Goal: Task Accomplishment & Management: Use online tool/utility

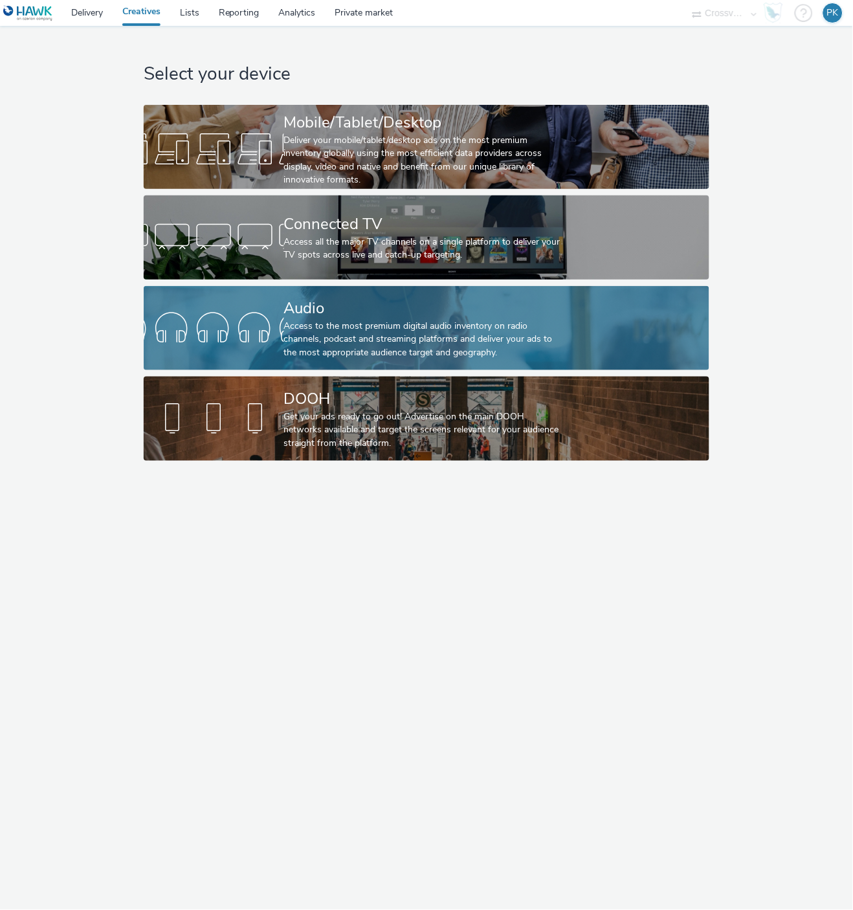
click at [276, 344] on div at bounding box center [214, 328] width 141 height 41
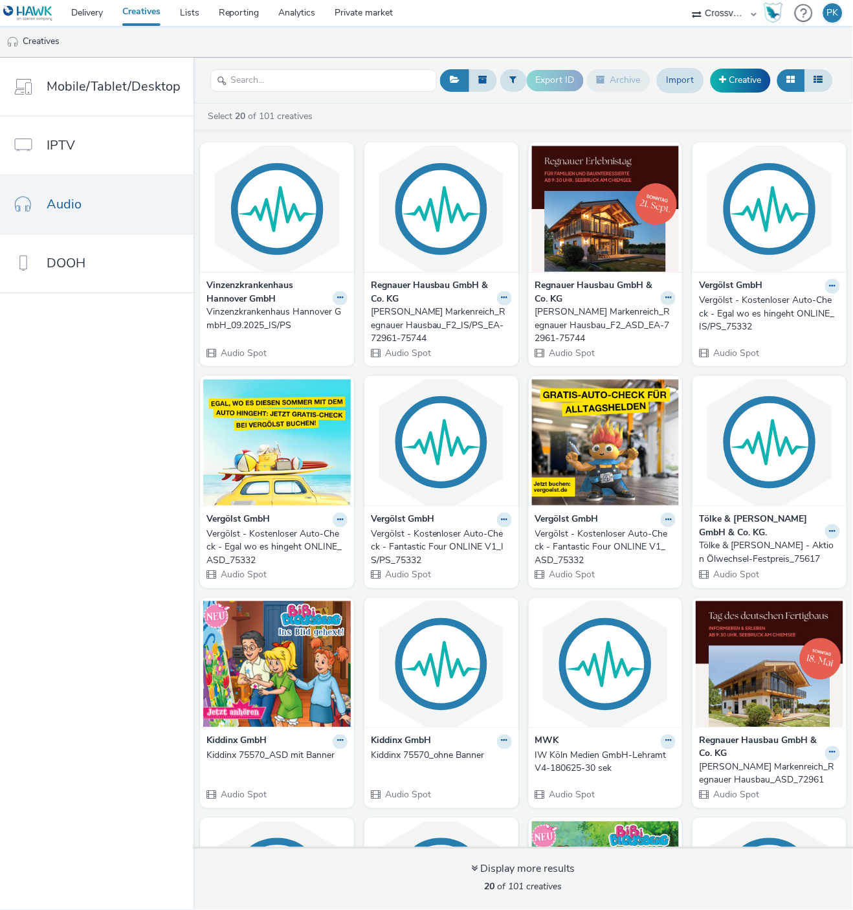
click at [264, 309] on div "Vinzenzkrankenhaus Hannover GmbH_09.2025_IS/PS" at bounding box center [275, 319] width 136 height 27
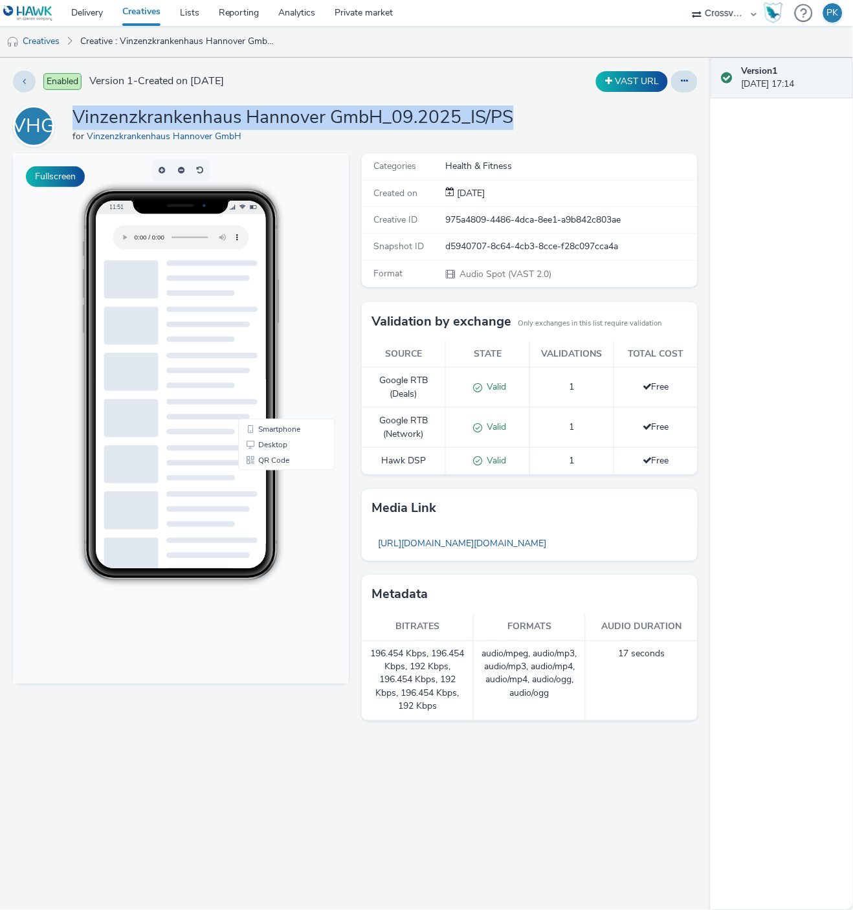
drag, startPoint x: 106, startPoint y: 111, endPoint x: 579, endPoint y: 123, distance: 473.5
click at [579, 123] on div "VHG Vinzenzkrankenhaus Hannover GmbH_09.2025_IS/PS for Vinzenzkrankenhaus Hanno…" at bounding box center [355, 126] width 685 height 41
copy h1 "Vinzenzkrankenhaus Hannover GmbH_09.2025_IS/PS"
click at [25, 76] on icon at bounding box center [24, 80] width 3 height 9
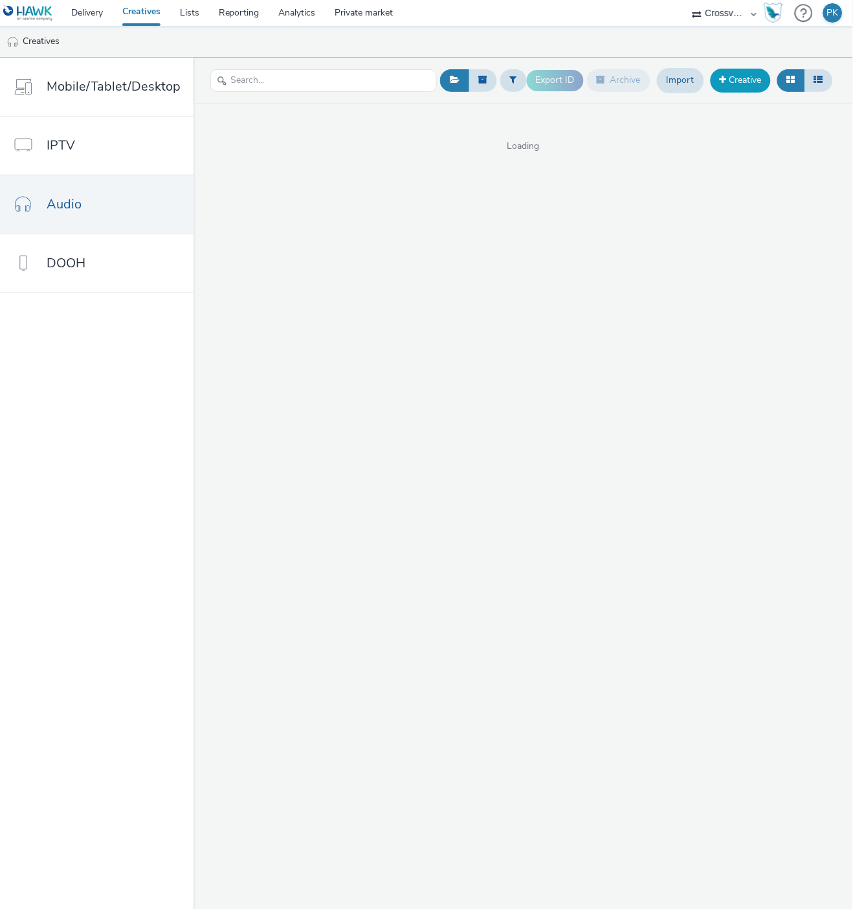
click at [741, 83] on link "Creative" at bounding box center [741, 80] width 60 height 23
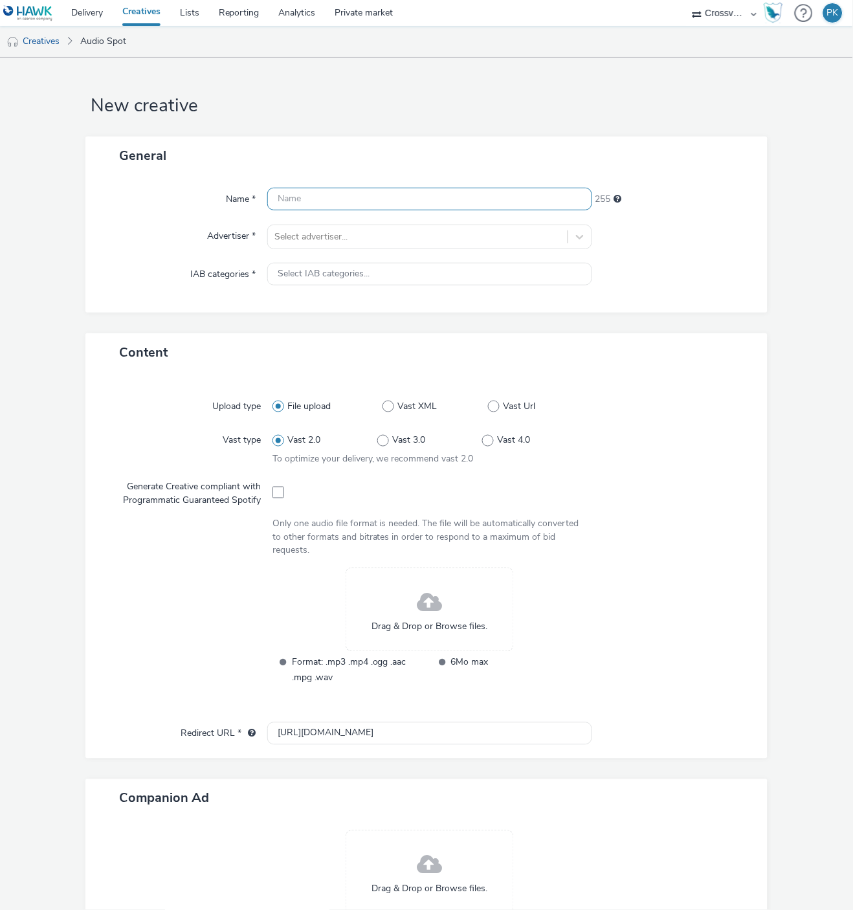
click at [301, 199] on input "text" at bounding box center [429, 199] width 325 height 23
paste input "Vinzenzkrankenhaus Hannover GmbH_09.2025_IS/PS"
type input "Vinzenzkrankenhaus Hannover GmbH_09.2025_IS/PS"
click at [298, 223] on div "Name * Vinzenzkrankenhaus Hannover GmbH_09.2025_IS/PS 209 Advertiser * Select a…" at bounding box center [426, 244] width 682 height 138
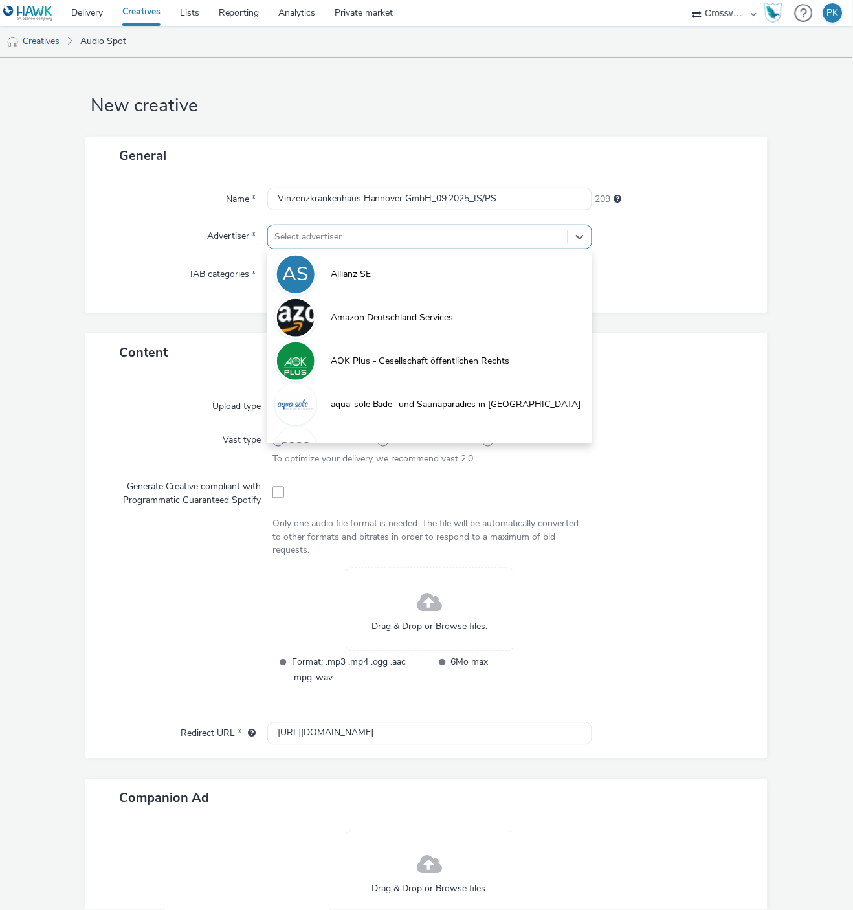
click at [302, 241] on div at bounding box center [418, 237] width 287 height 16
paste input "Vinzenzkrankenhaus Hannover GmbH_09.2025_IS/PS"
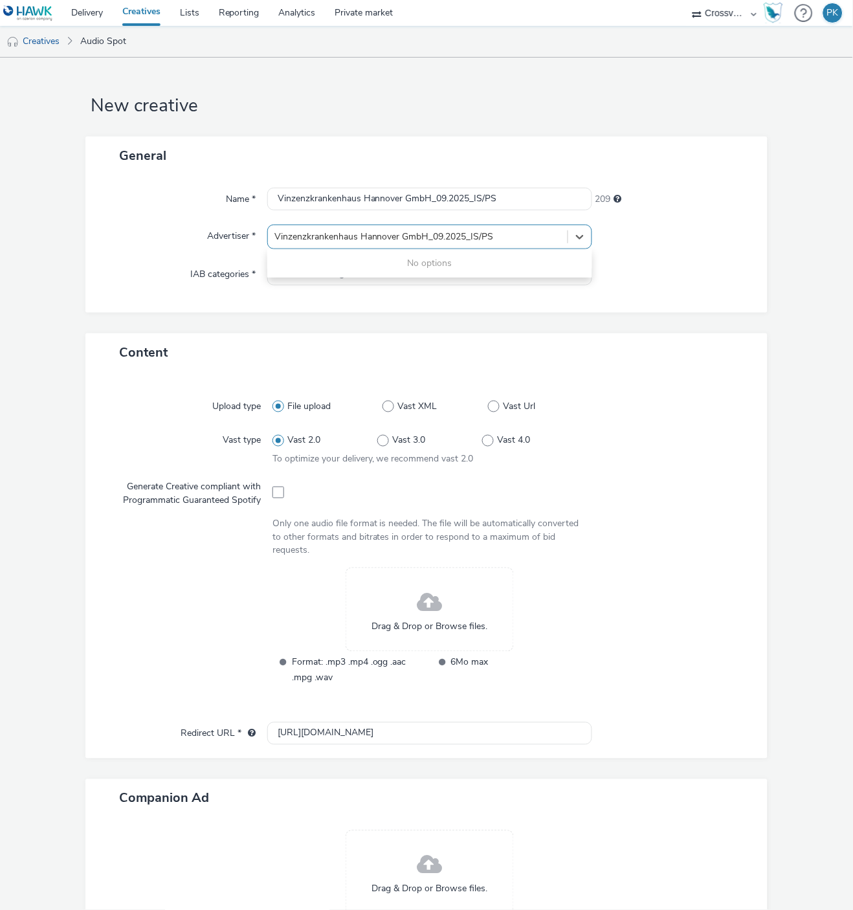
drag, startPoint x: 405, startPoint y: 234, endPoint x: 561, endPoint y: 250, distance: 156.2
click at [561, 249] on div "0 results available for search term Vinzenzkrankenhaus Hannover GmbH_09.2025_IS…" at bounding box center [429, 237] width 325 height 25
type input "Vinzenzkrankenhaus Hannover G"
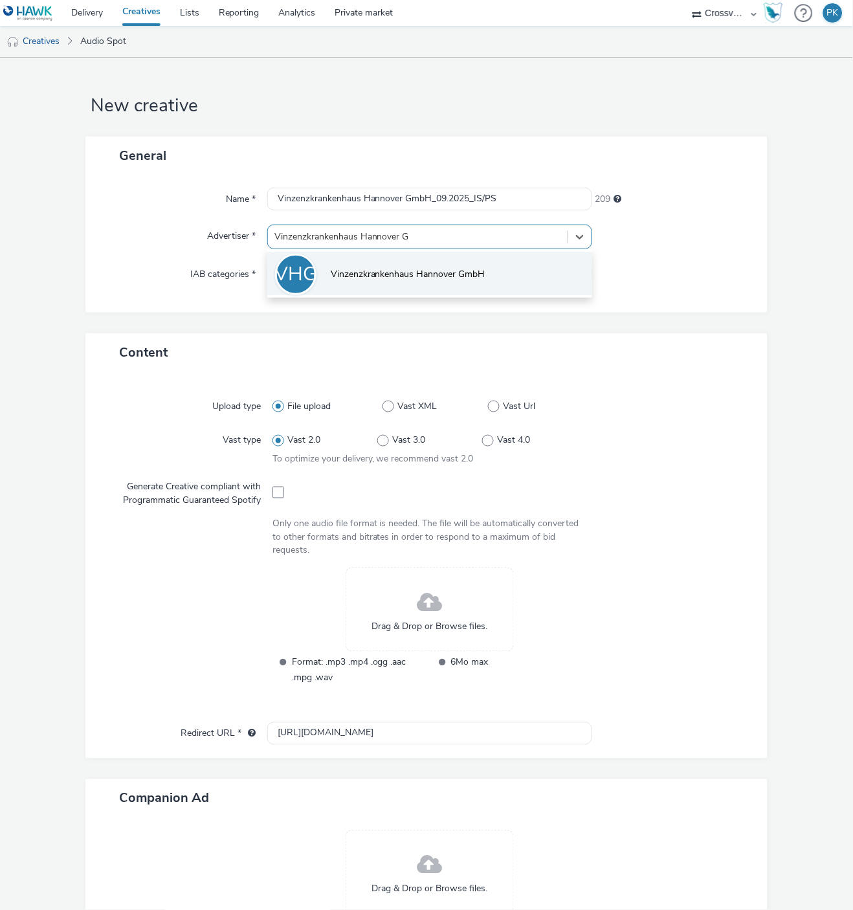
click at [468, 280] on span "Vinzenzkrankenhaus Hannover GmbH" at bounding box center [408, 274] width 155 height 13
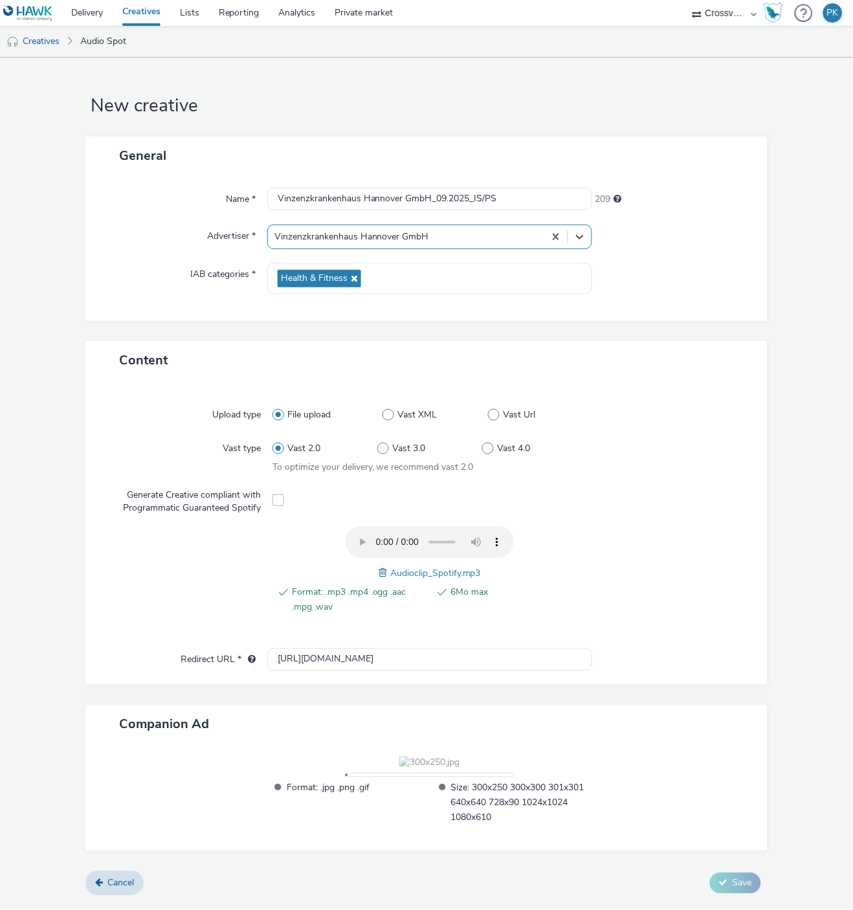
scroll to position [70, 0]
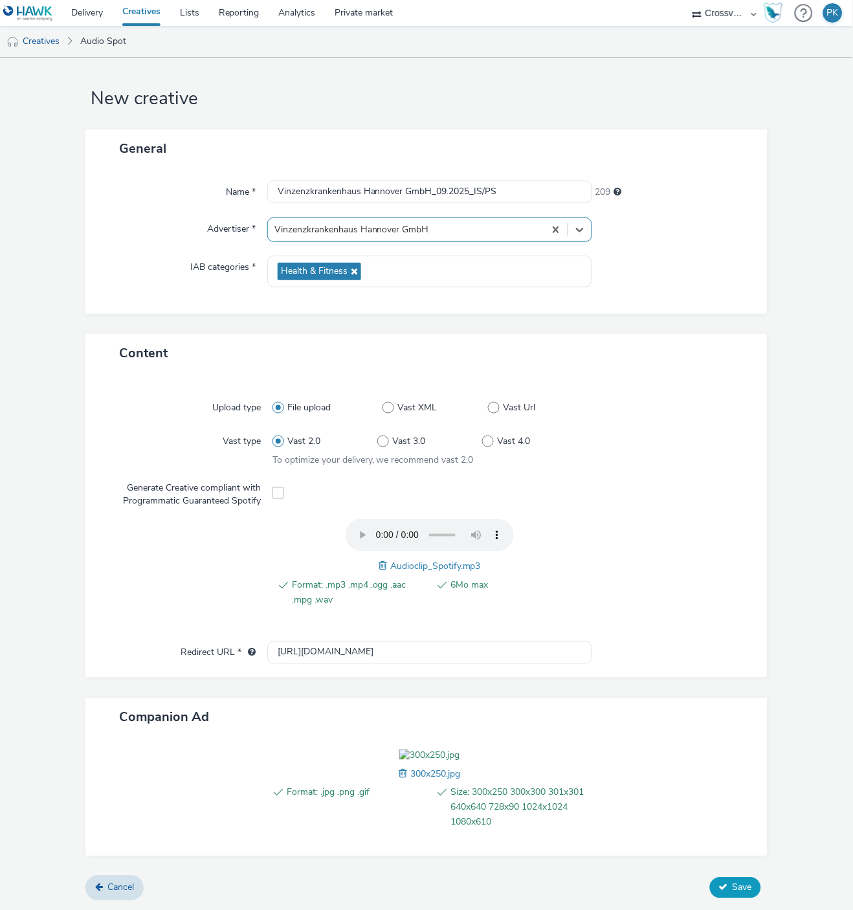
click at [733, 894] on span "Save" at bounding box center [742, 888] width 19 height 12
